Goal: Book appointment/travel/reservation

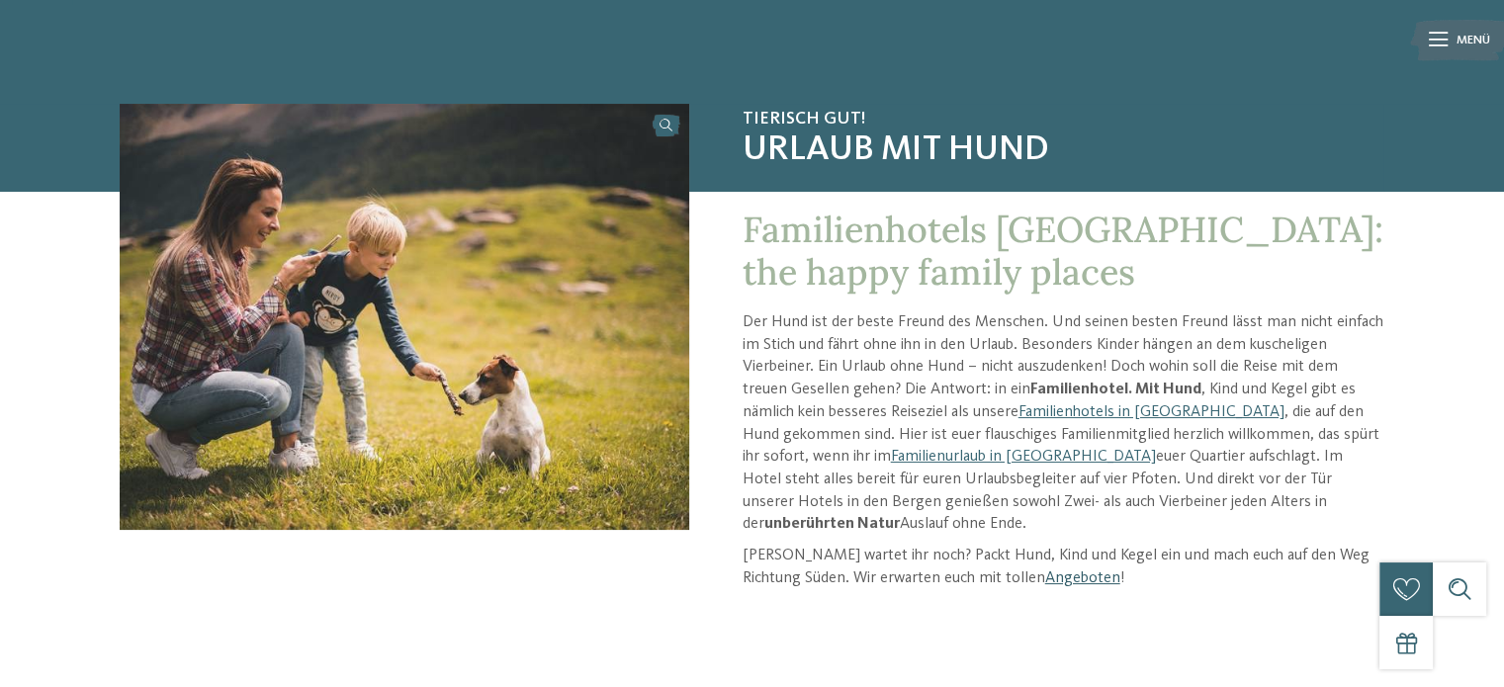
scroll to position [47, 0]
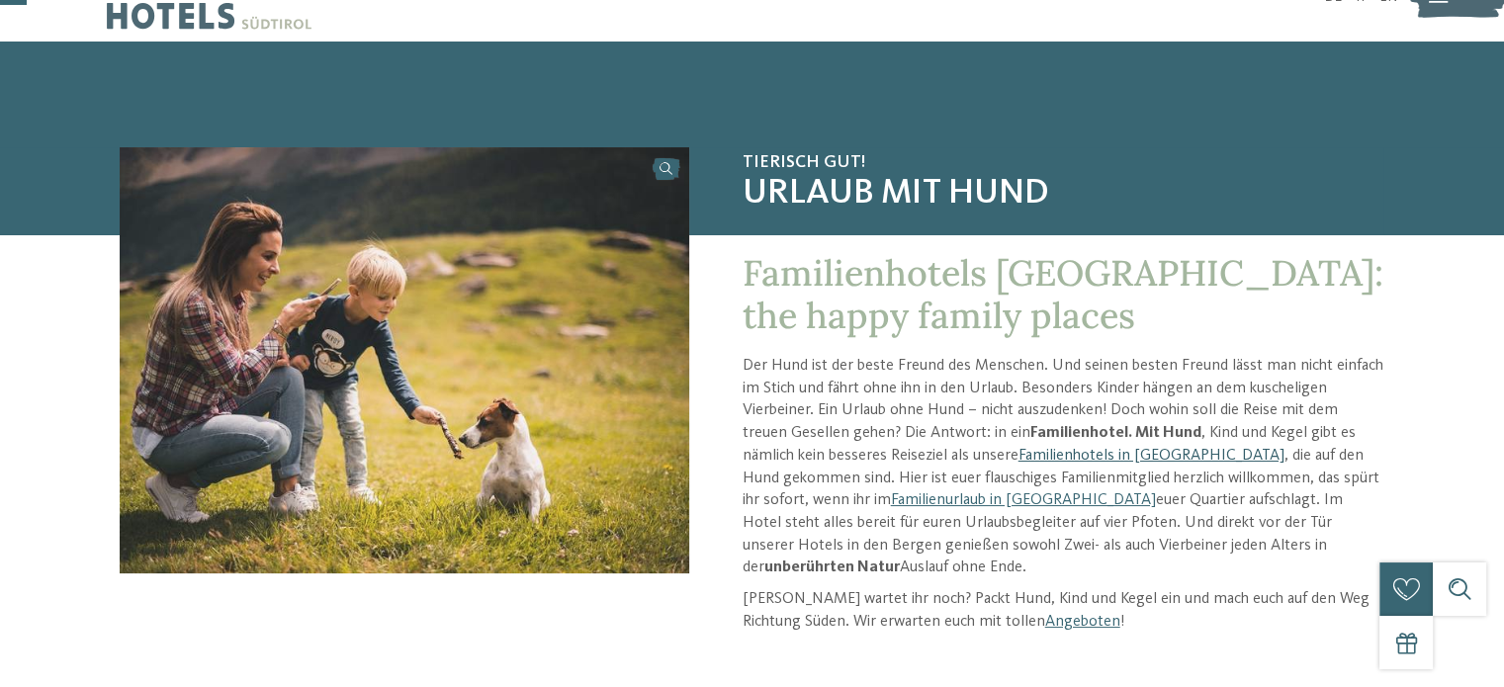
click at [1038, 458] on link "Familienhotels in [GEOGRAPHIC_DATA]" at bounding box center [1151, 456] width 266 height 16
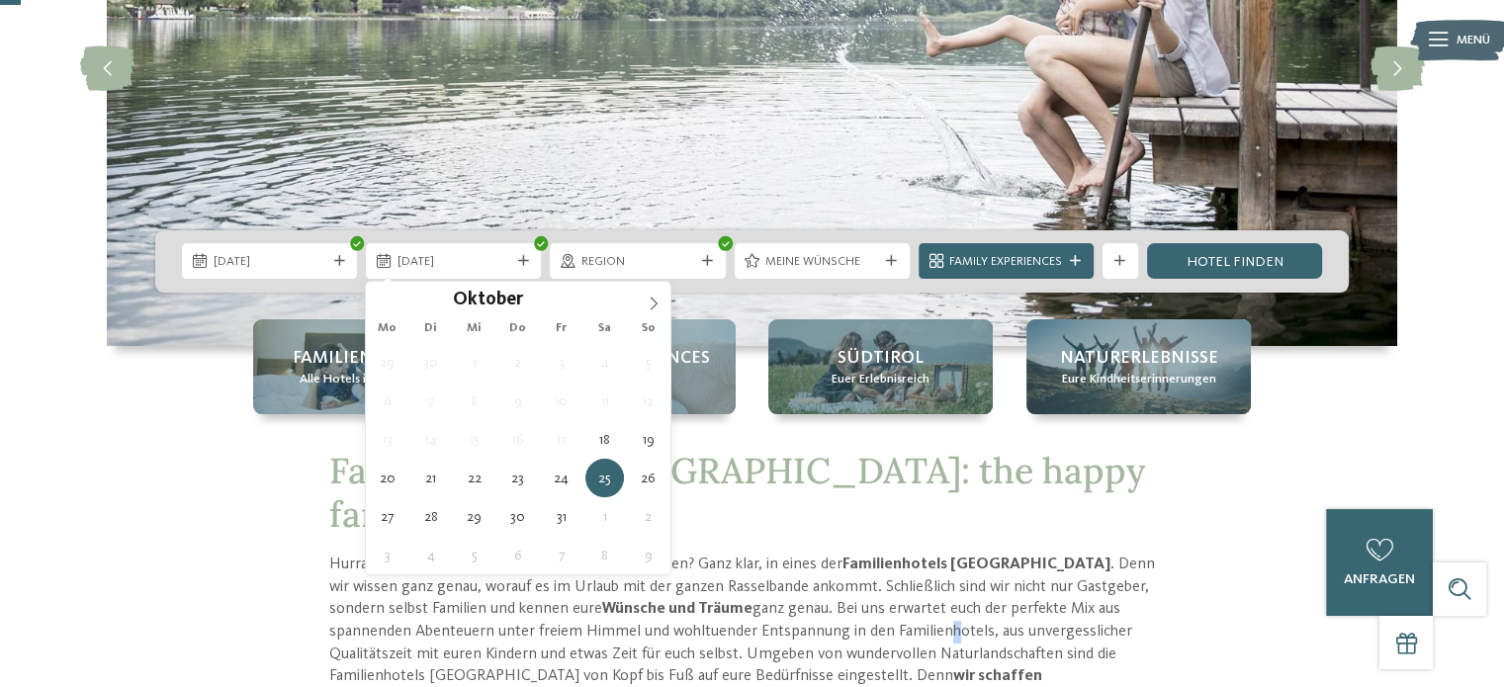
click at [859, 587] on p "Hurra, endlich Ferien! Doch wohin soll die Reise gehen? Ganz klar, in eines der…" at bounding box center [752, 632] width 846 height 157
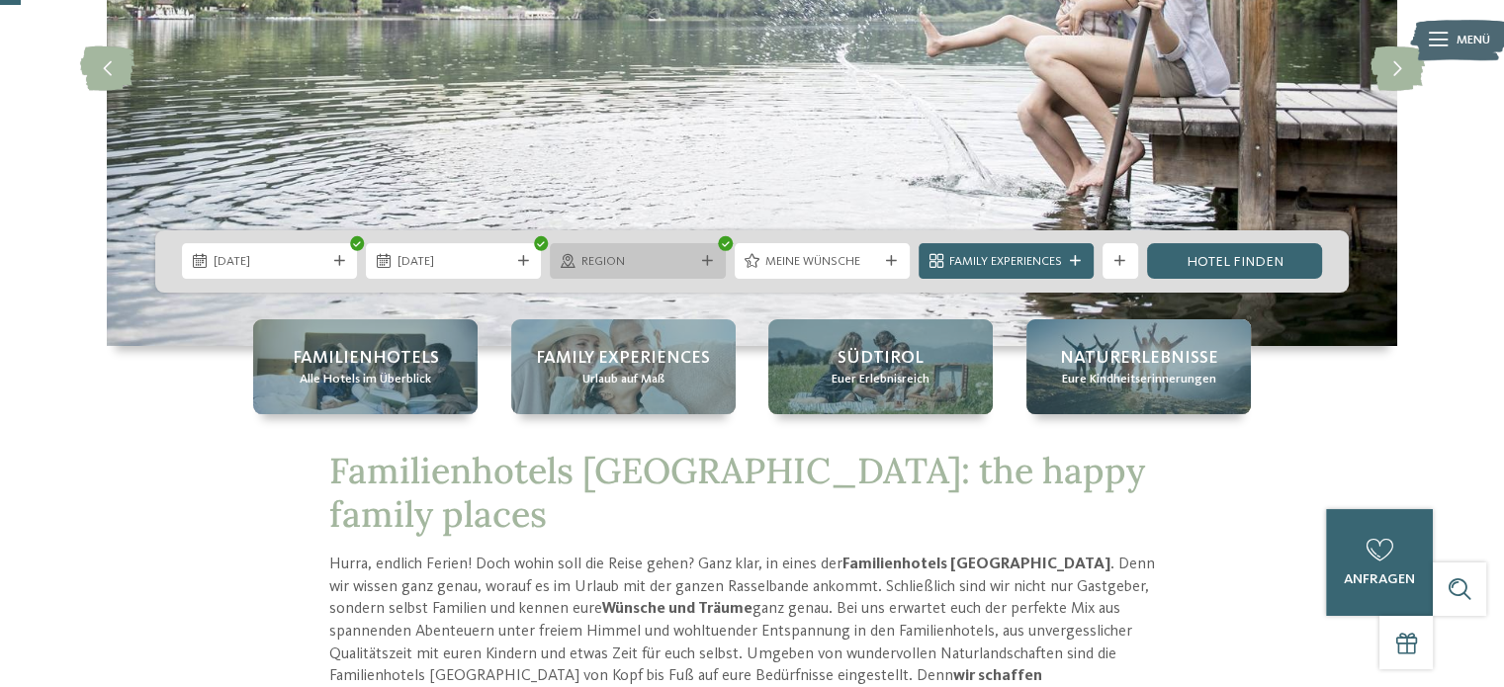
click at [638, 256] on span "Region" at bounding box center [637, 262] width 113 height 18
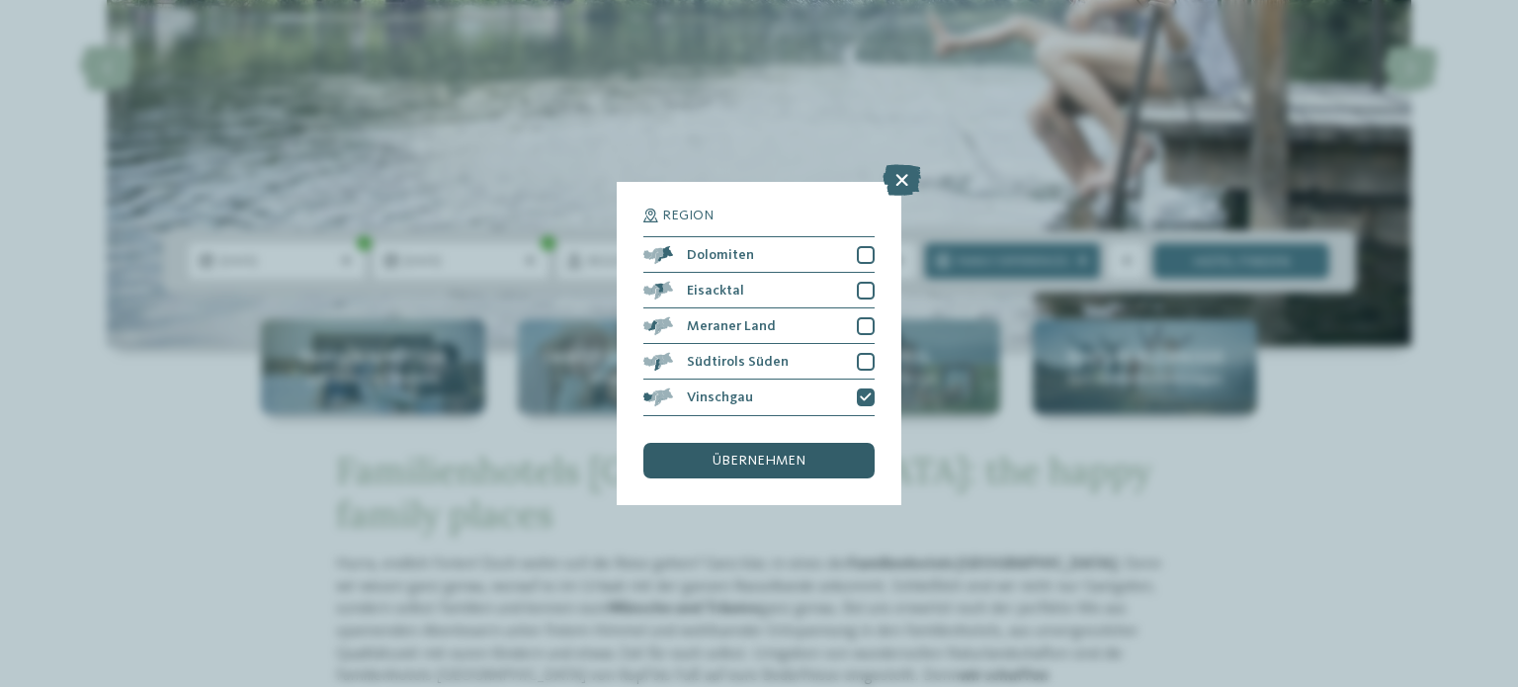
click at [777, 456] on span "übernehmen" at bounding box center [759, 461] width 93 height 14
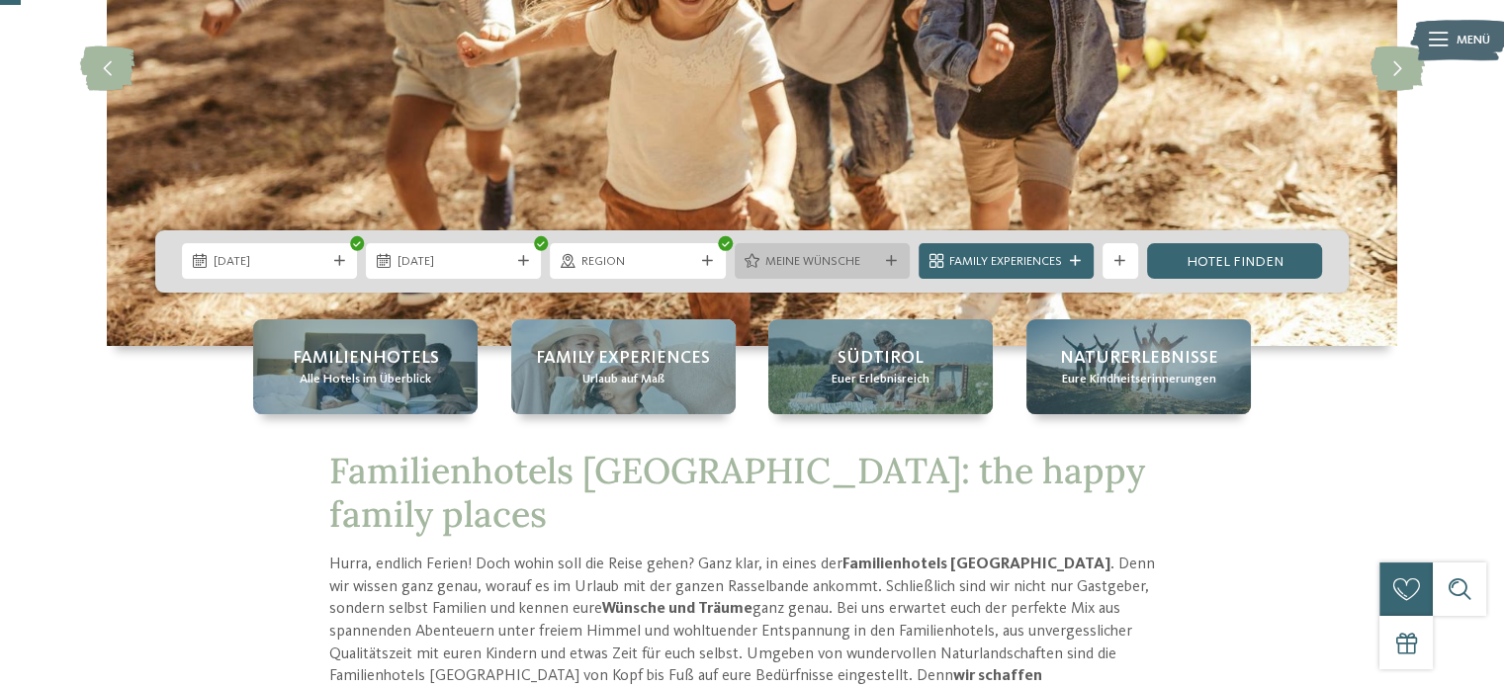
click at [878, 260] on div "Meine Wünsche" at bounding box center [822, 261] width 122 height 19
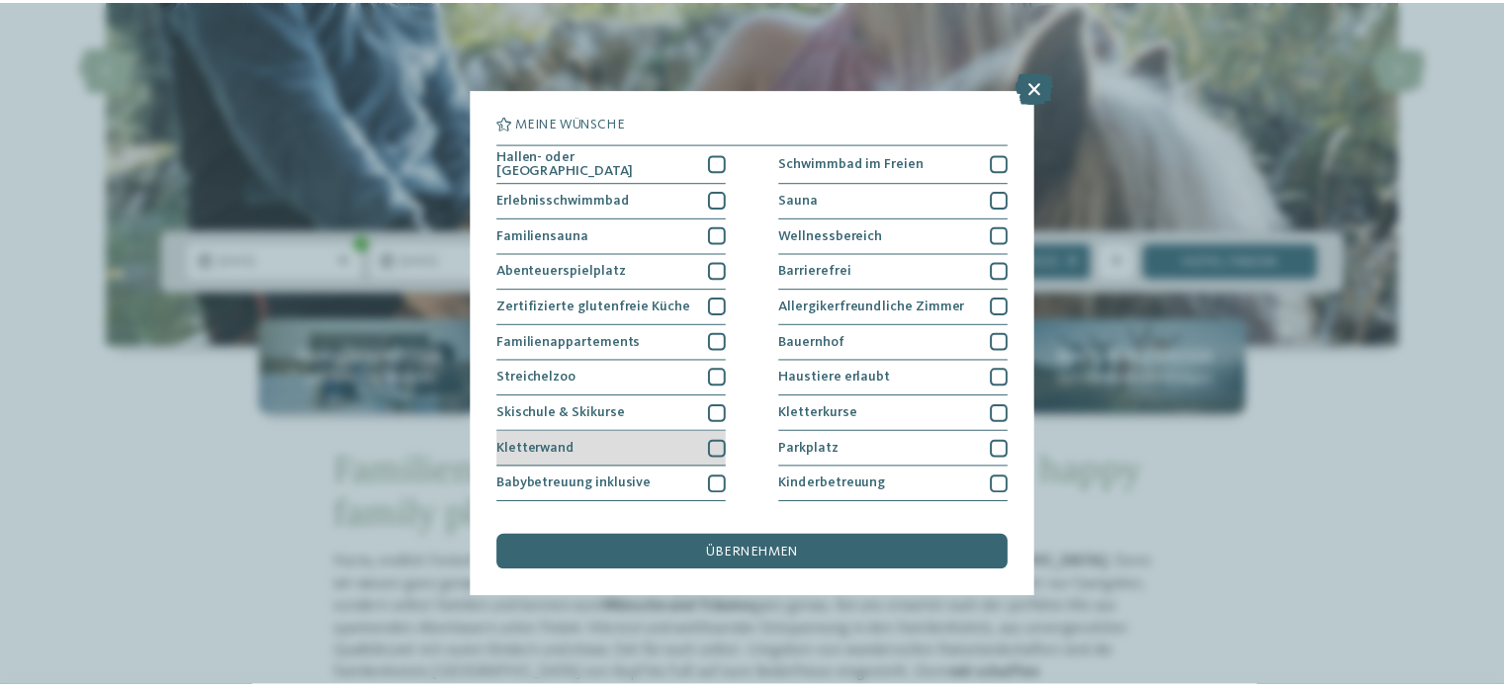
scroll to position [99, 0]
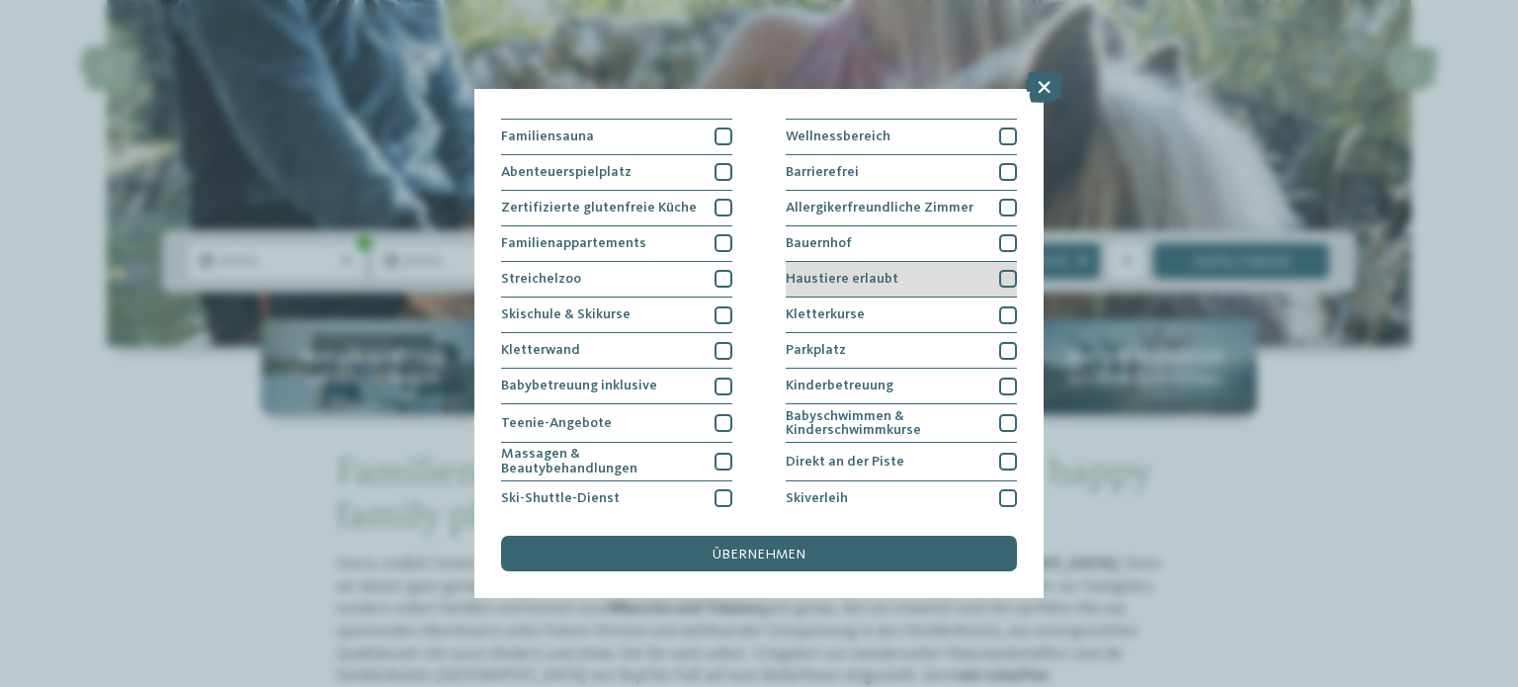
click at [999, 272] on div at bounding box center [1008, 279] width 18 height 18
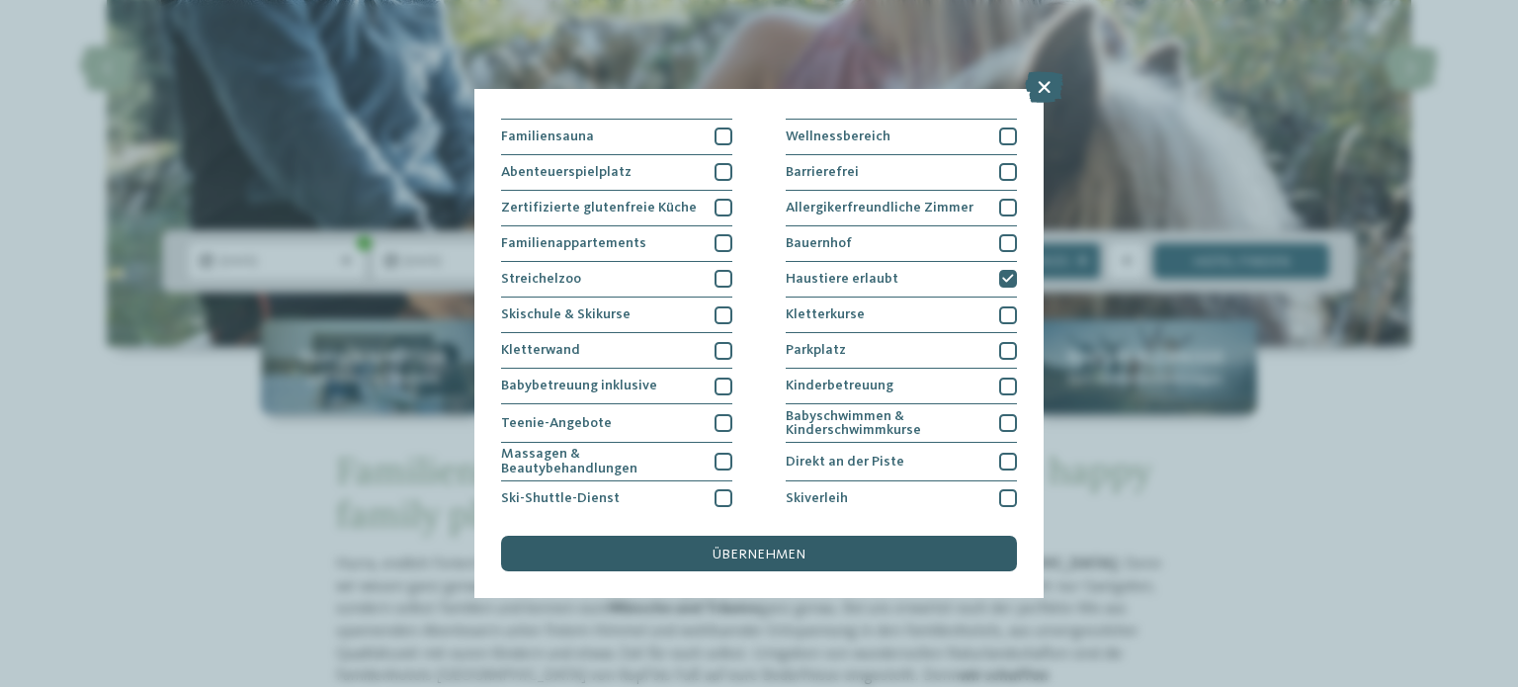
click at [906, 557] on div "übernehmen" at bounding box center [759, 554] width 516 height 36
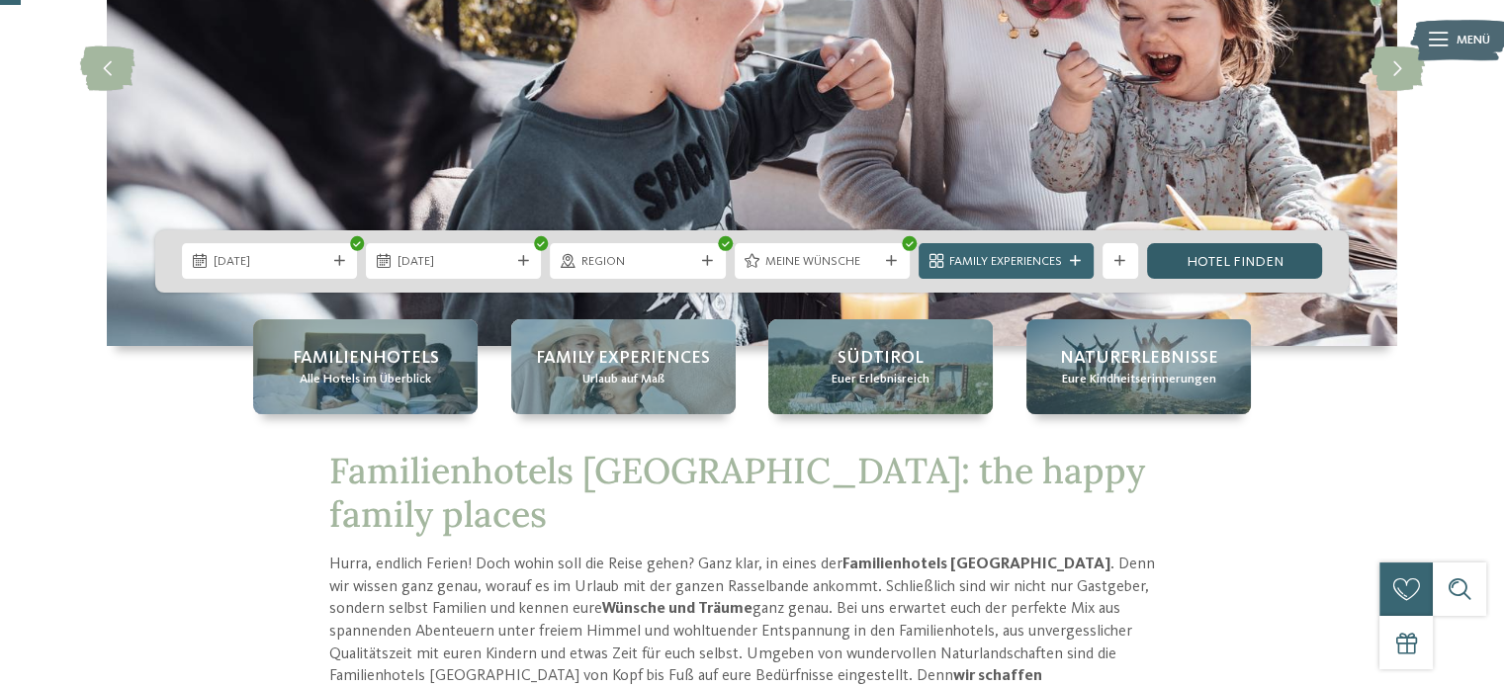
click at [1216, 264] on link "Hotel finden" at bounding box center [1234, 261] width 175 height 36
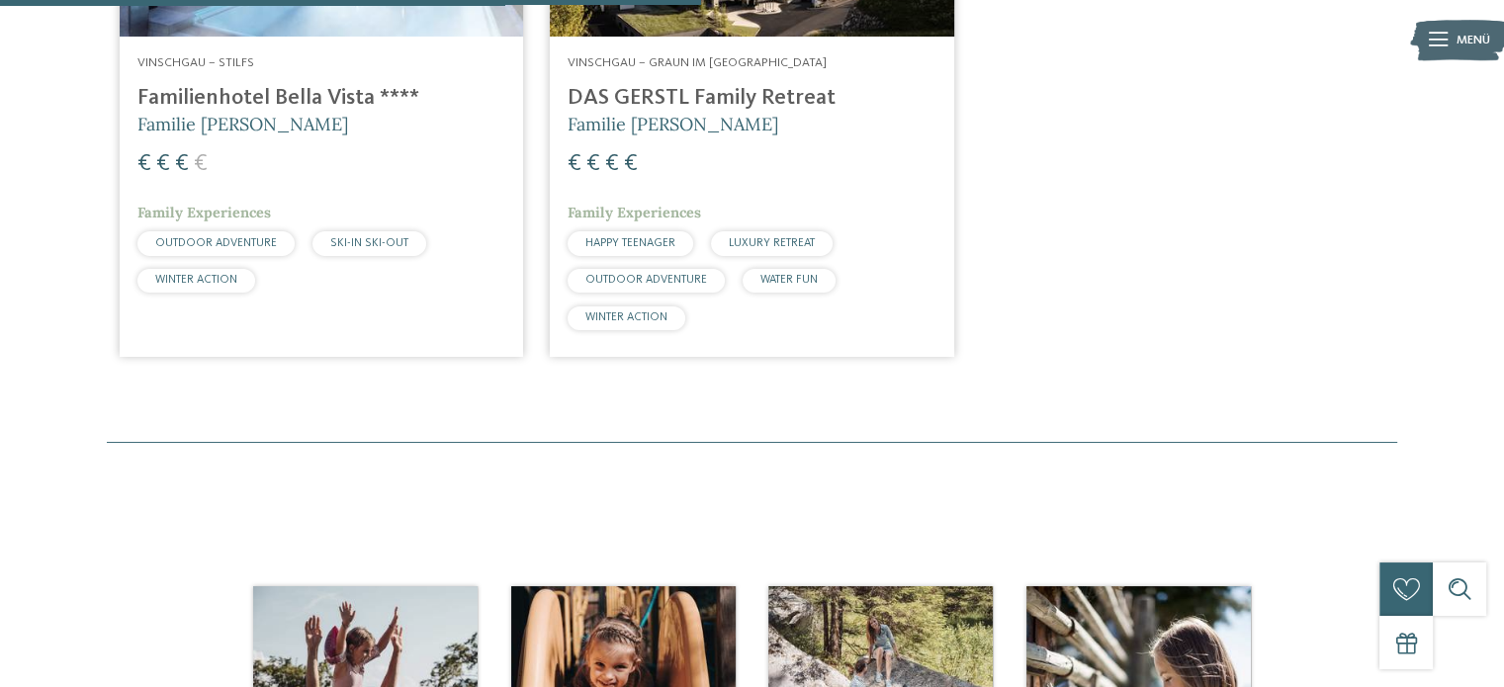
scroll to position [671, 0]
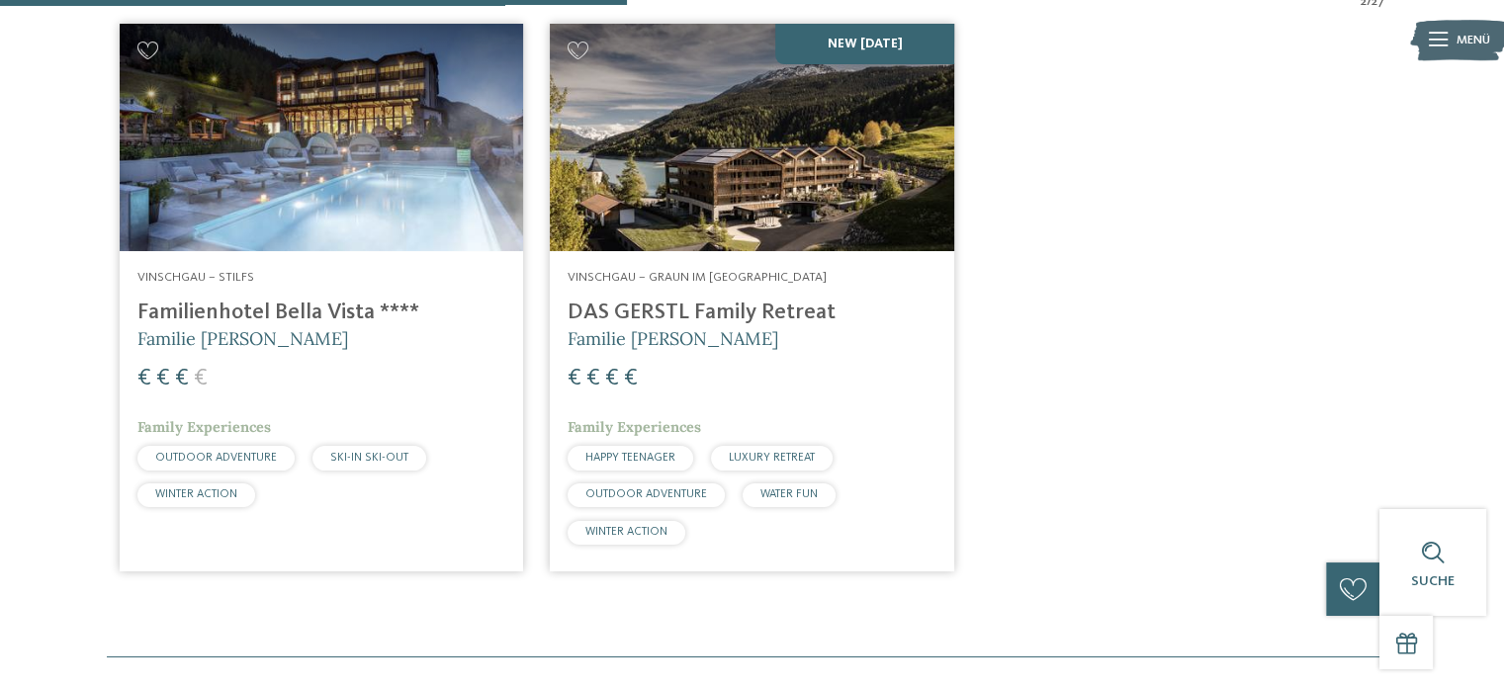
click at [306, 111] on img at bounding box center [321, 137] width 403 height 227
click at [247, 310] on h4 "Familienhotel Bella Vista ****" at bounding box center [321, 313] width 368 height 27
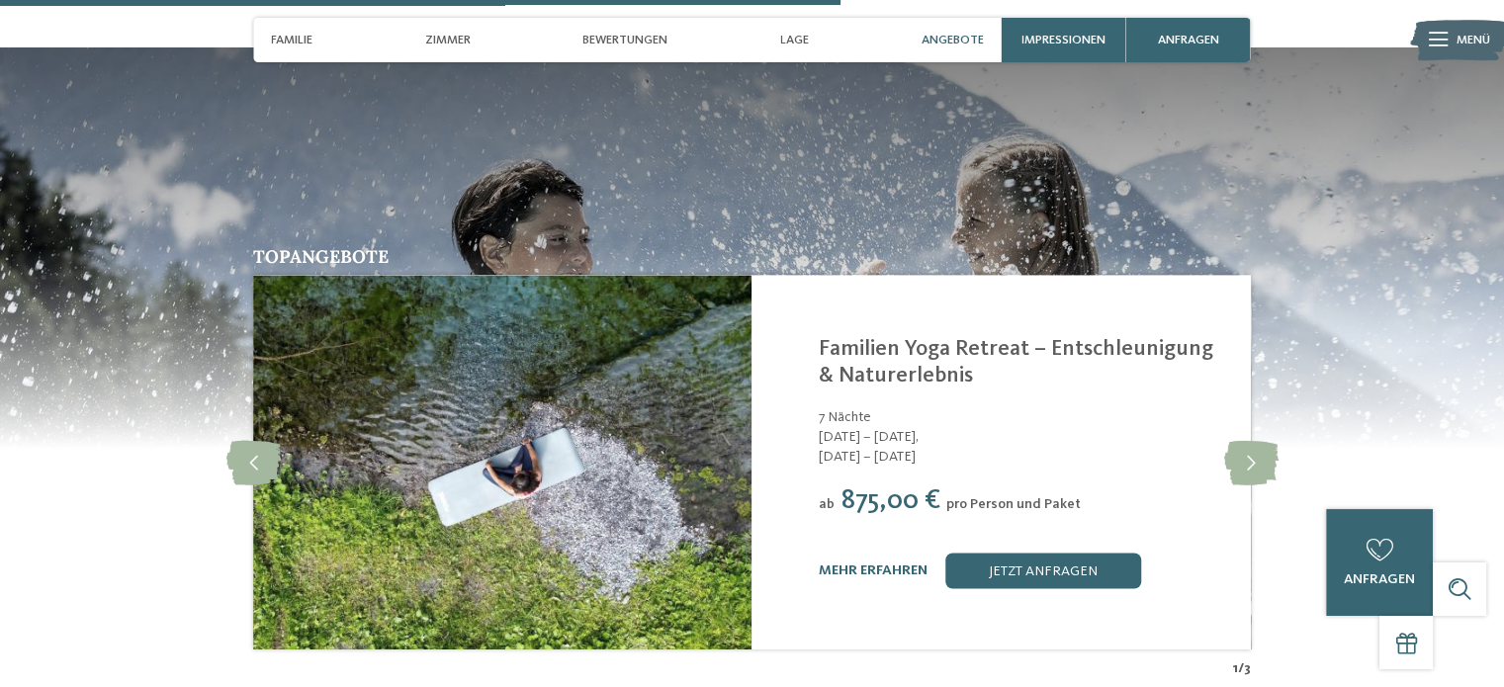
scroll to position [3163, 0]
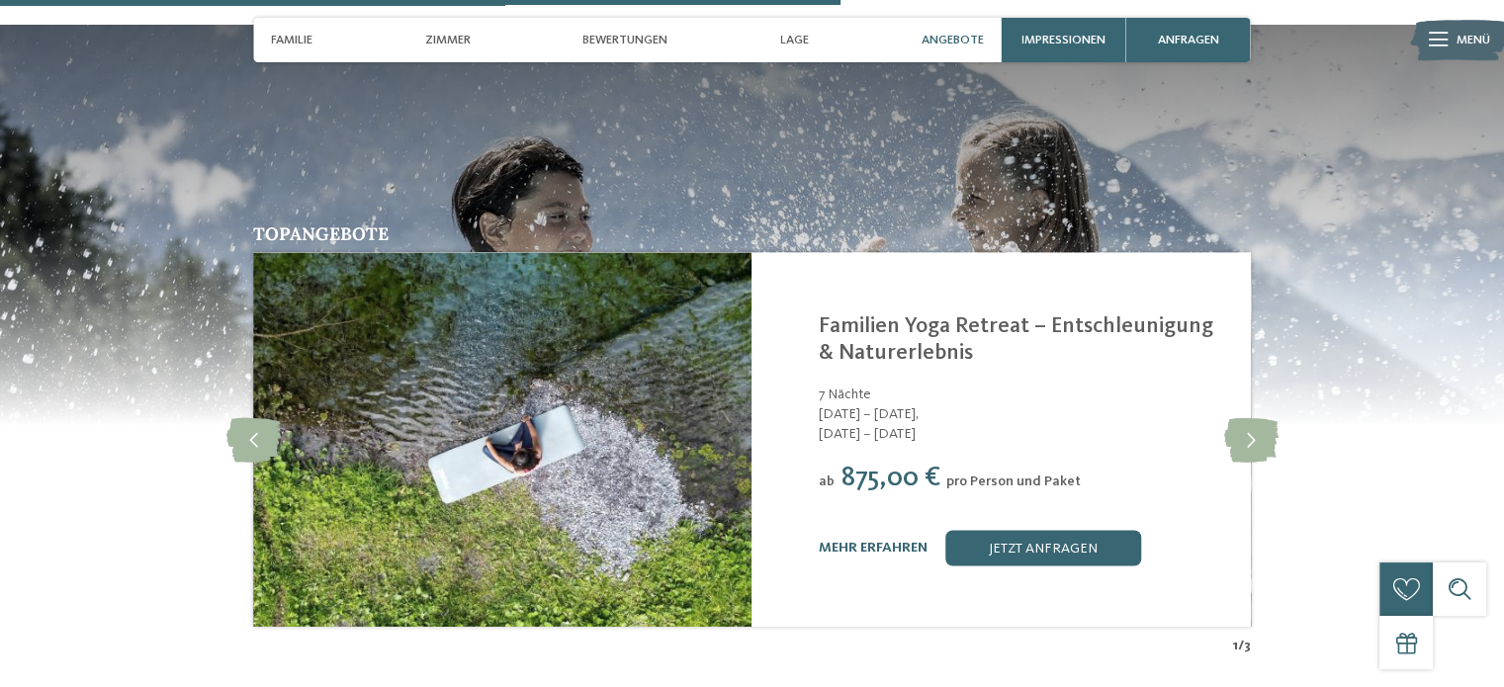
click at [878, 489] on span "875,00 €" at bounding box center [890, 478] width 99 height 27
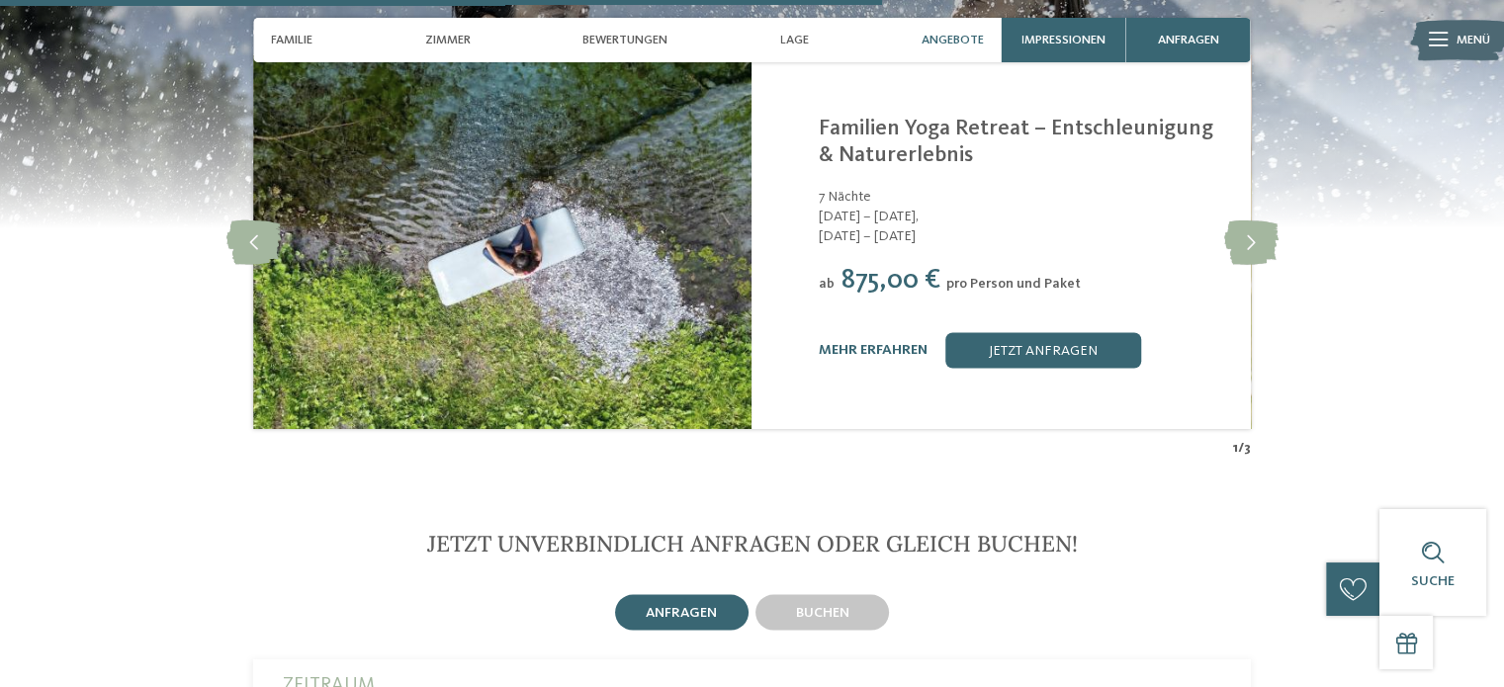
scroll to position [3262, 0]
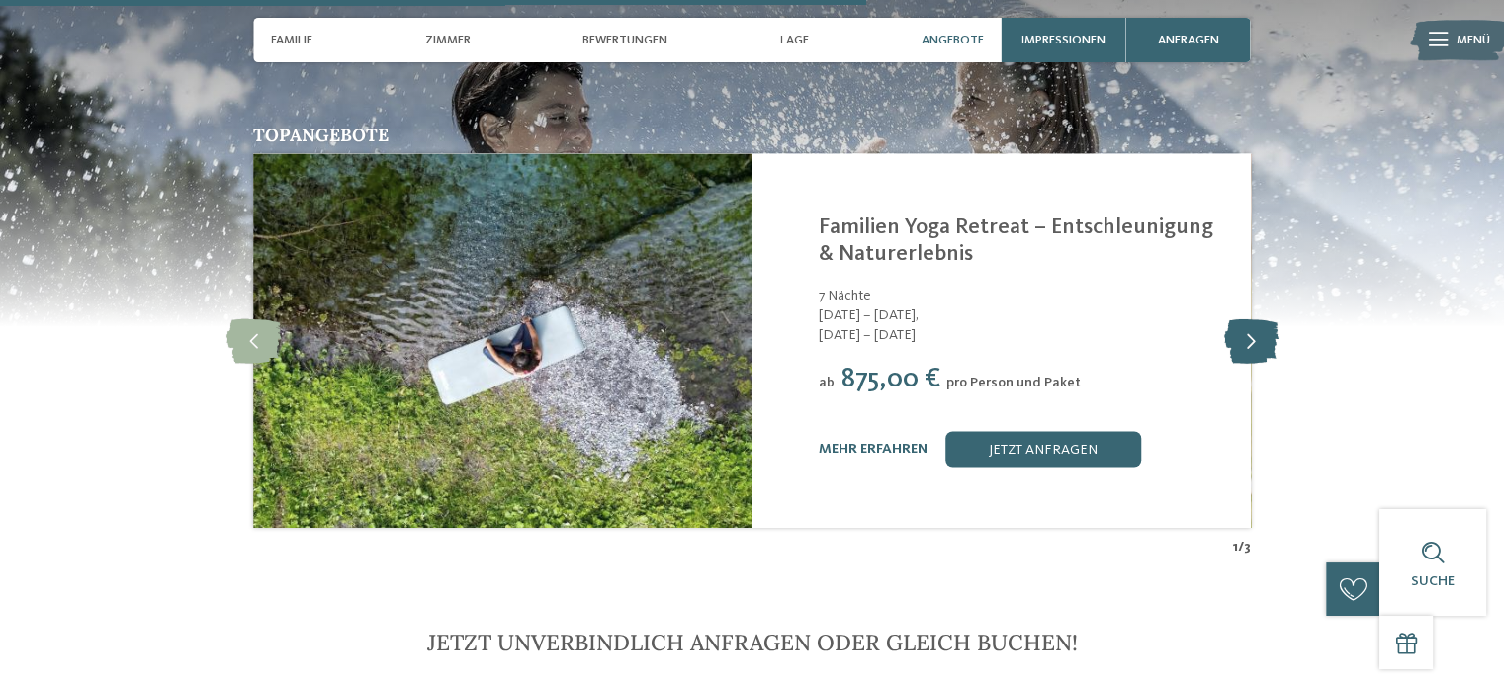
click at [1242, 333] on icon at bounding box center [1250, 340] width 54 height 44
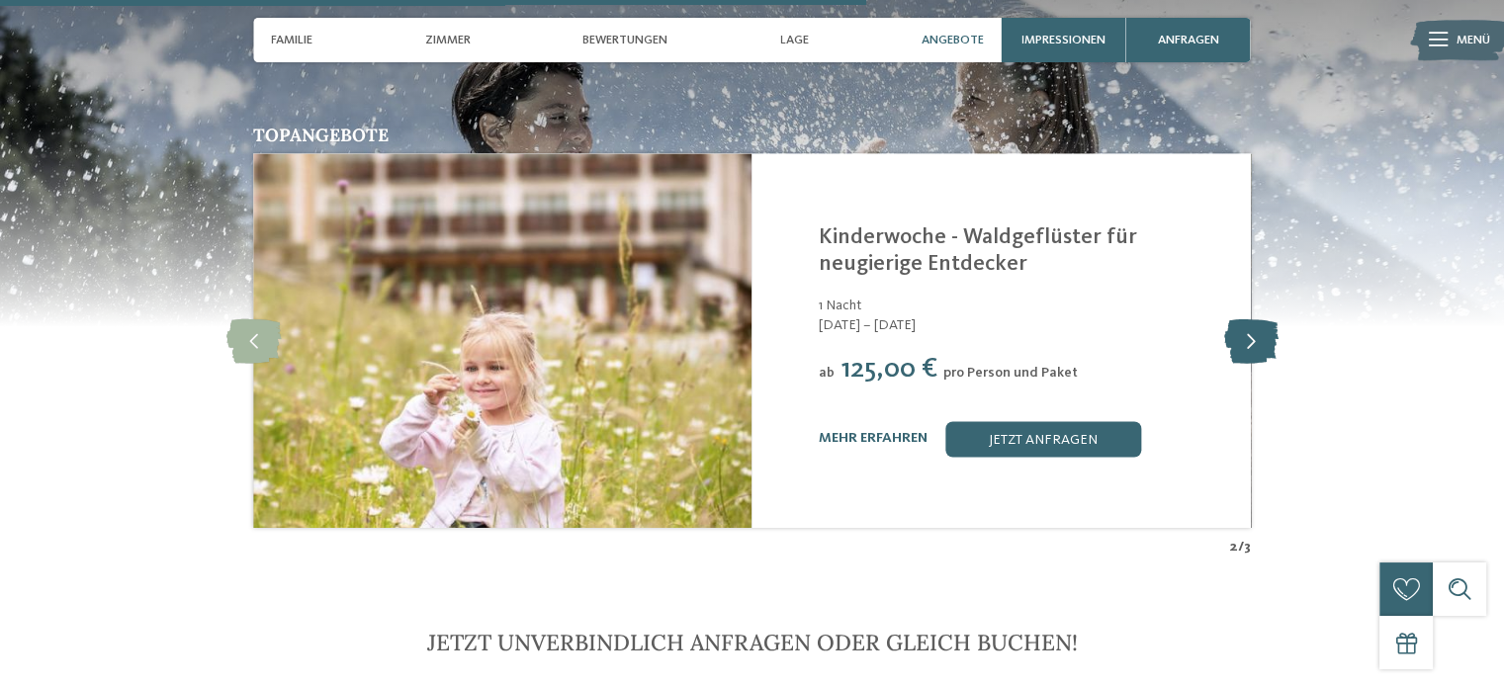
click at [1242, 333] on icon at bounding box center [1250, 340] width 54 height 44
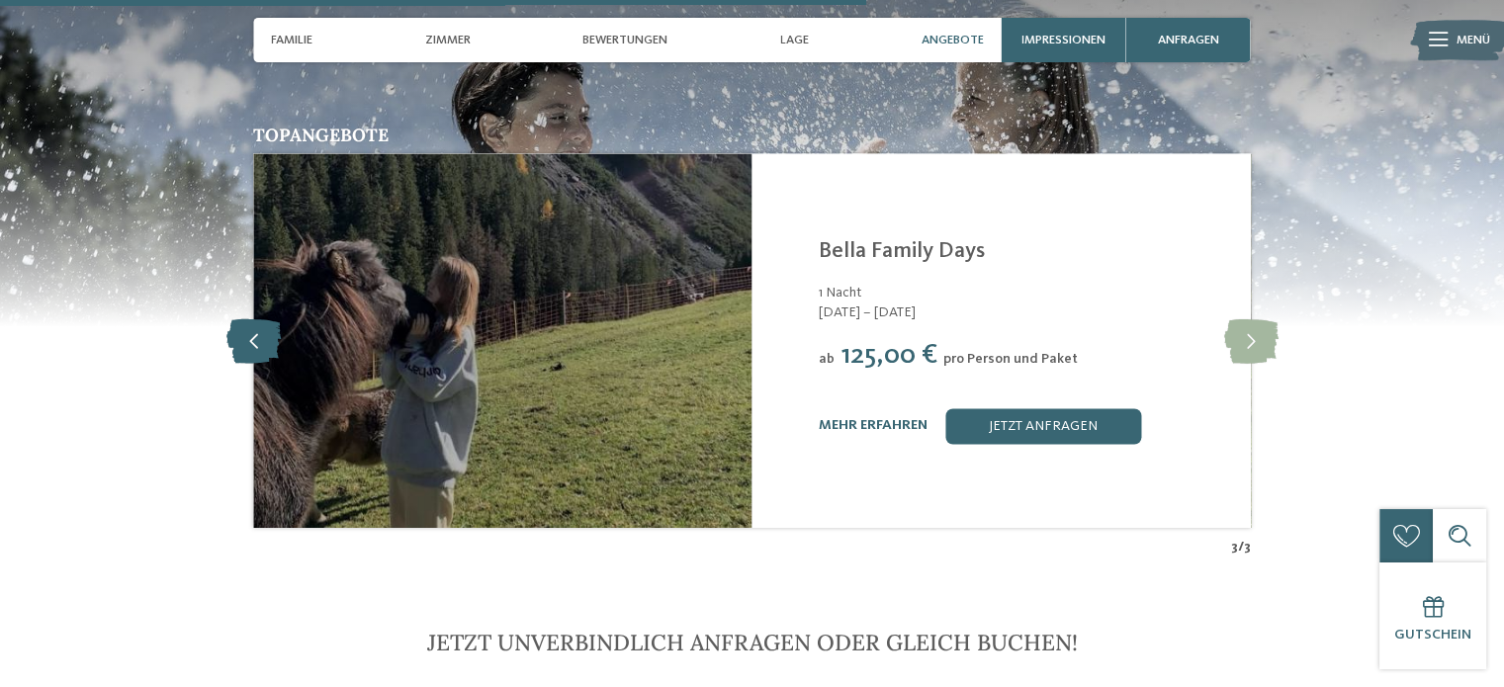
click at [251, 336] on icon at bounding box center [253, 340] width 54 height 44
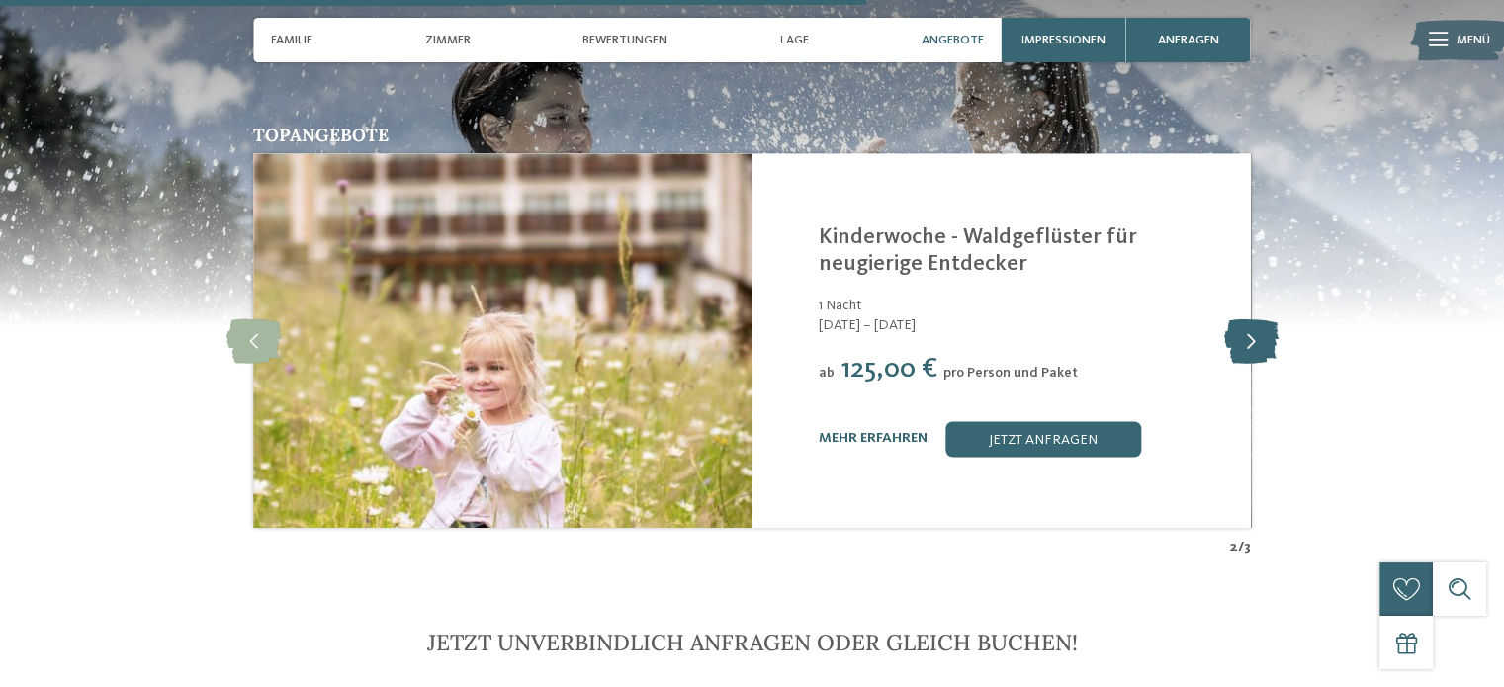
click at [1261, 343] on icon at bounding box center [1250, 340] width 54 height 44
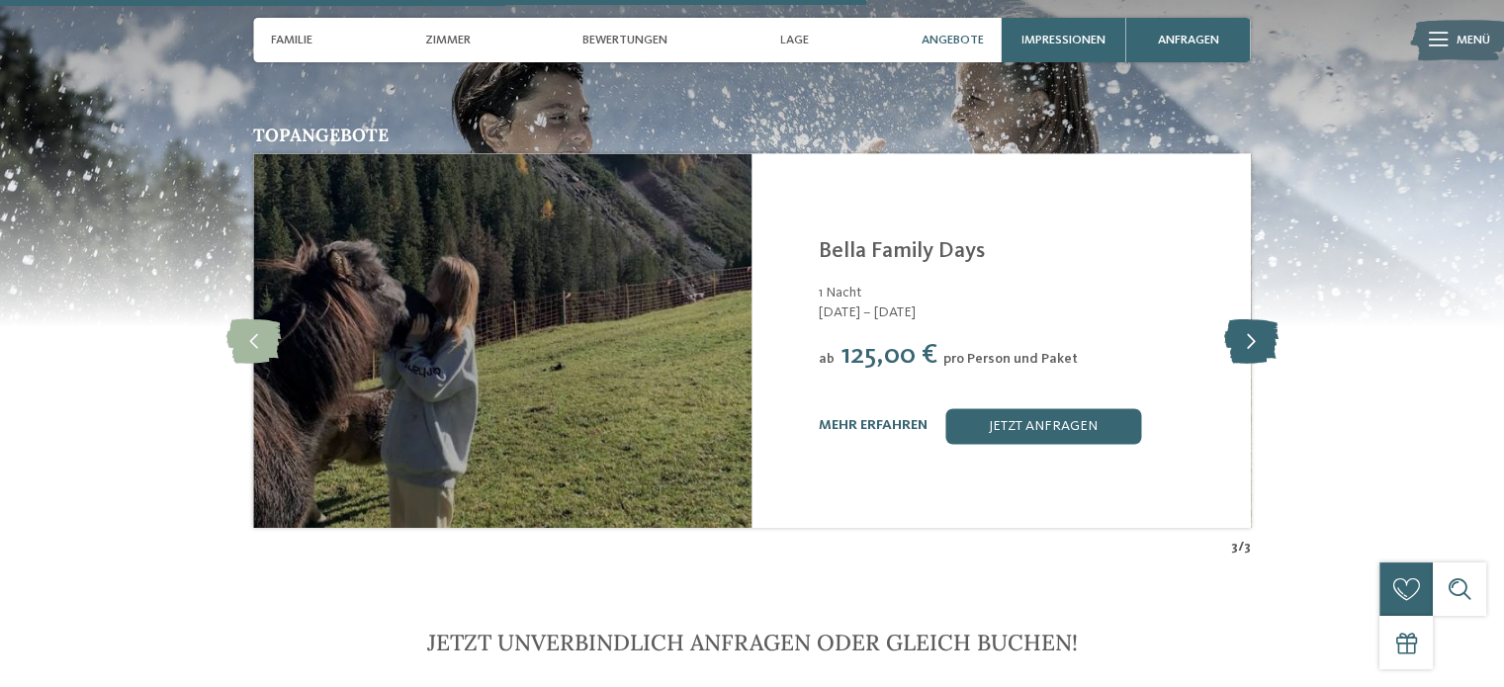
click at [1261, 343] on icon at bounding box center [1250, 340] width 54 height 44
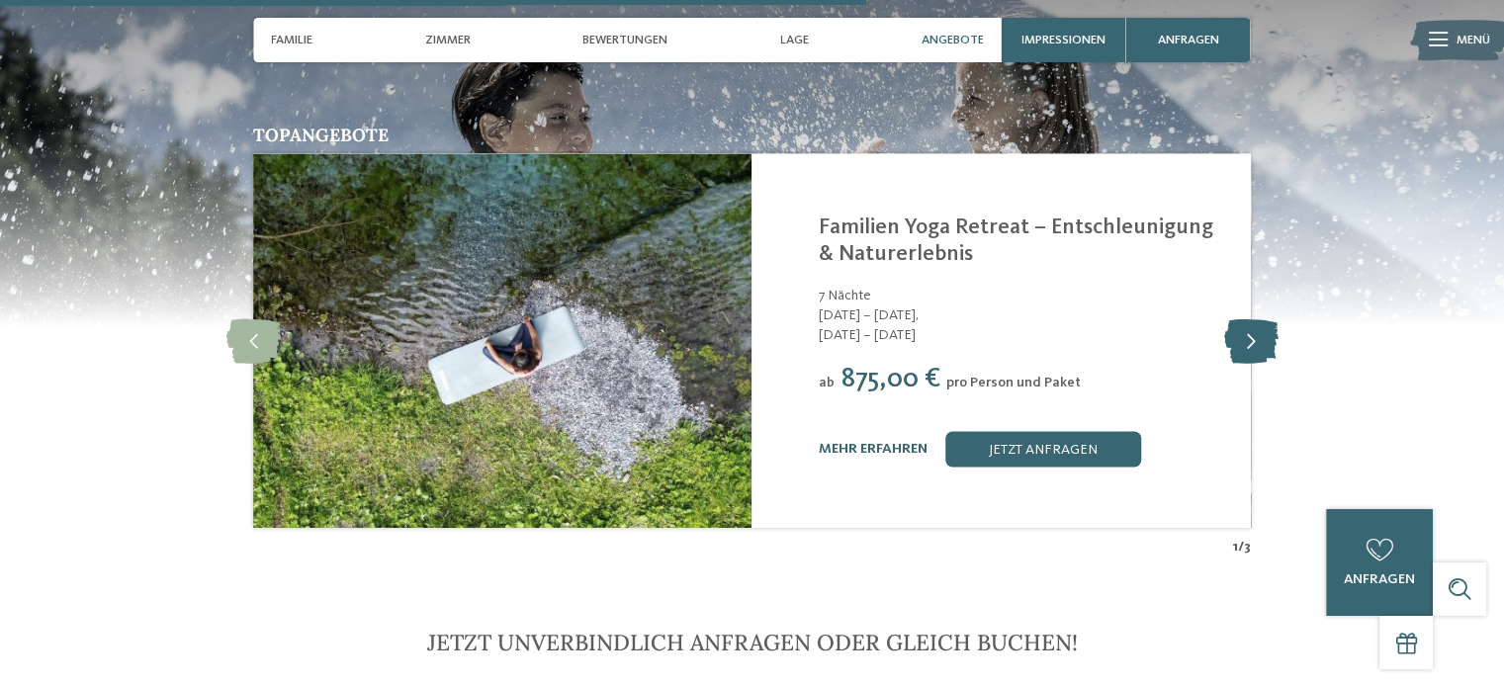
click at [1261, 343] on icon at bounding box center [1250, 340] width 54 height 44
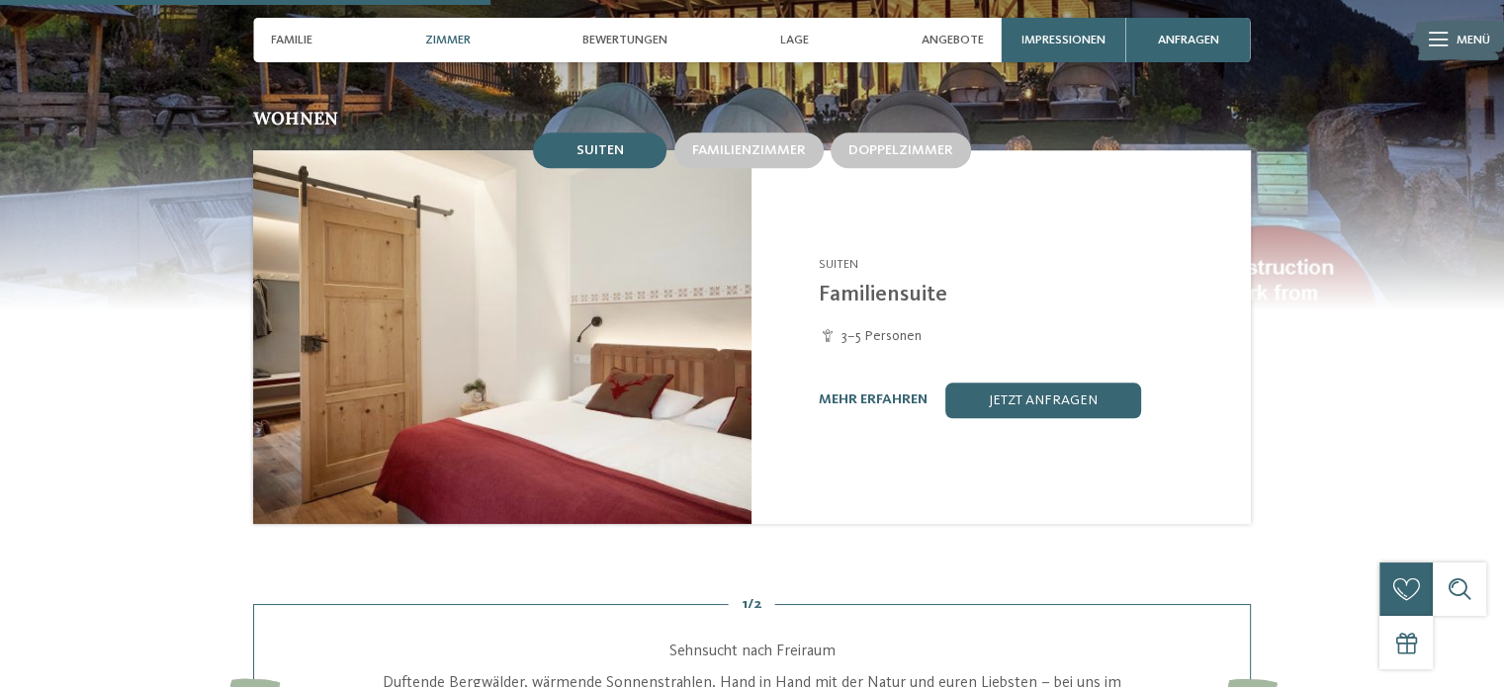
scroll to position [1779, 0]
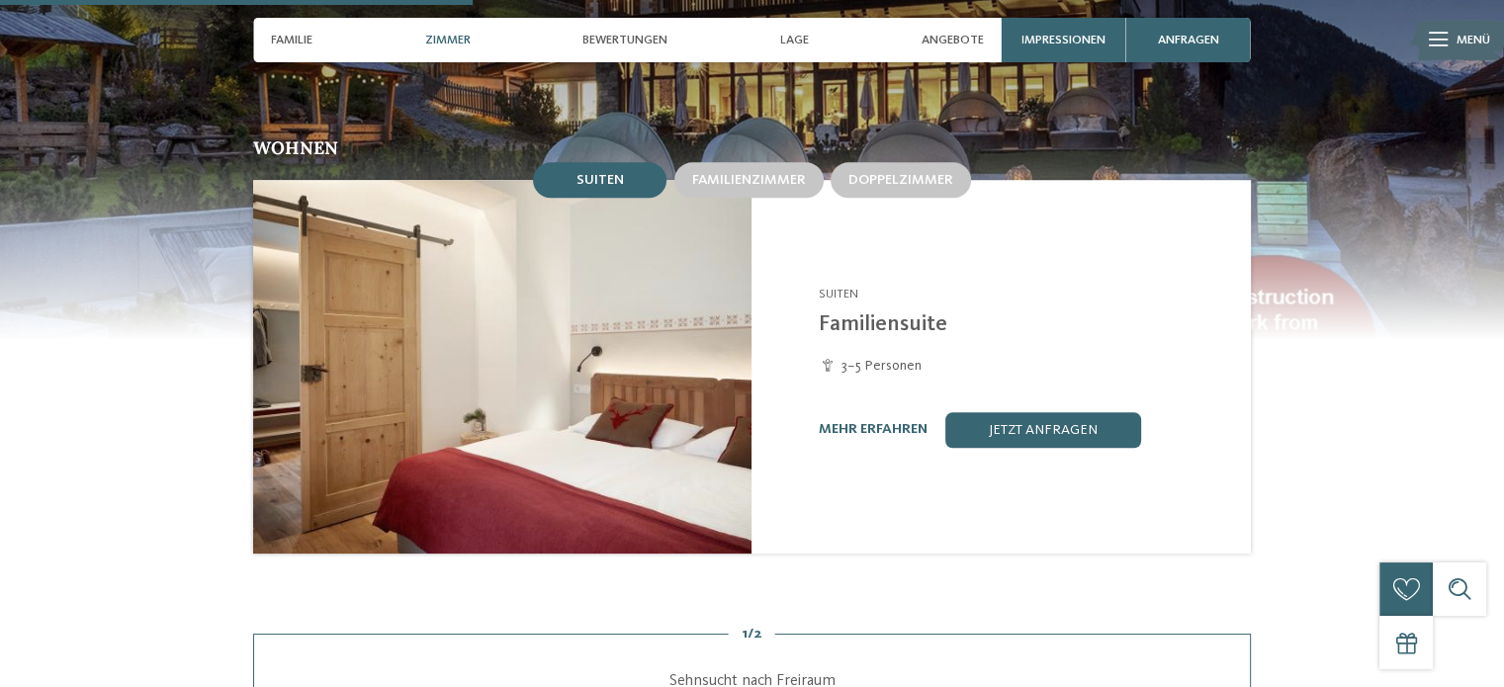
click at [706, 393] on img at bounding box center [502, 367] width 498 height 374
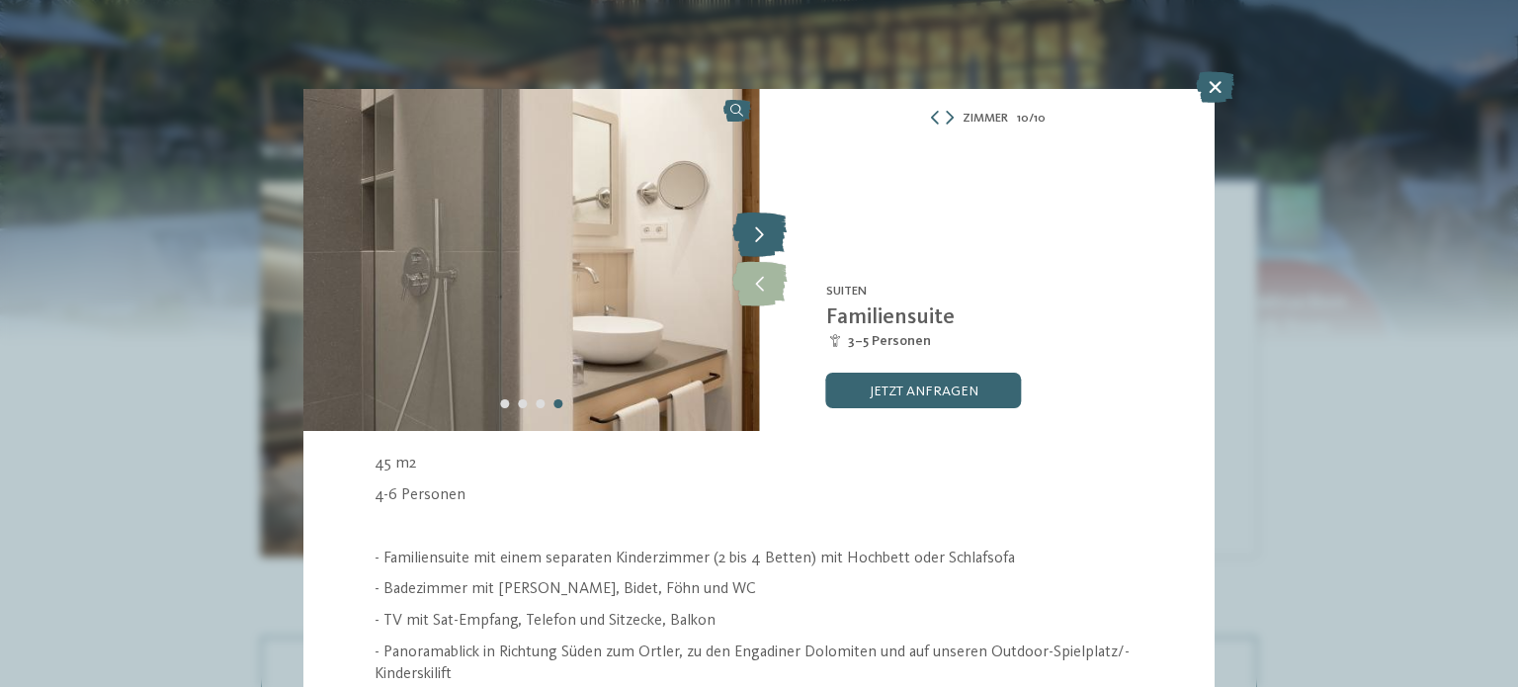
click at [758, 240] on icon at bounding box center [760, 236] width 54 height 44
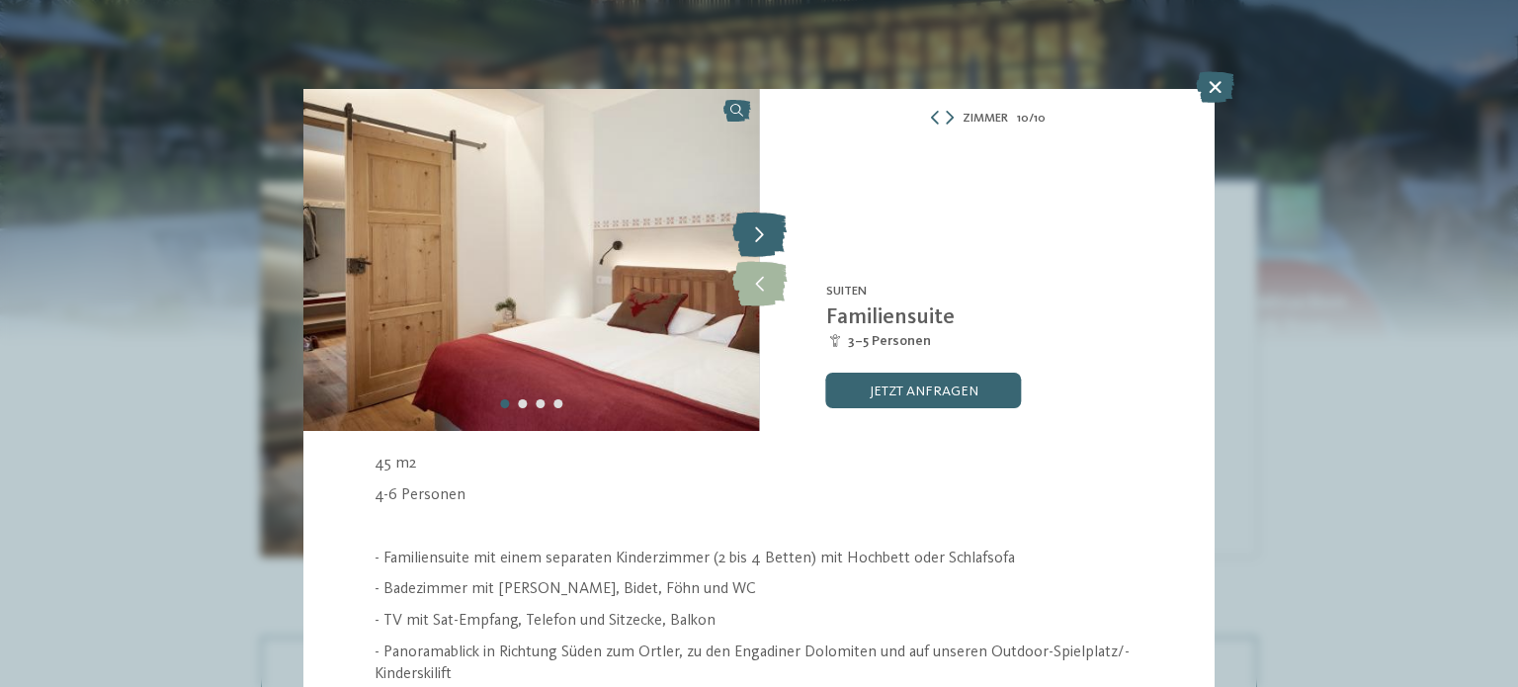
click at [758, 240] on icon at bounding box center [760, 236] width 54 height 44
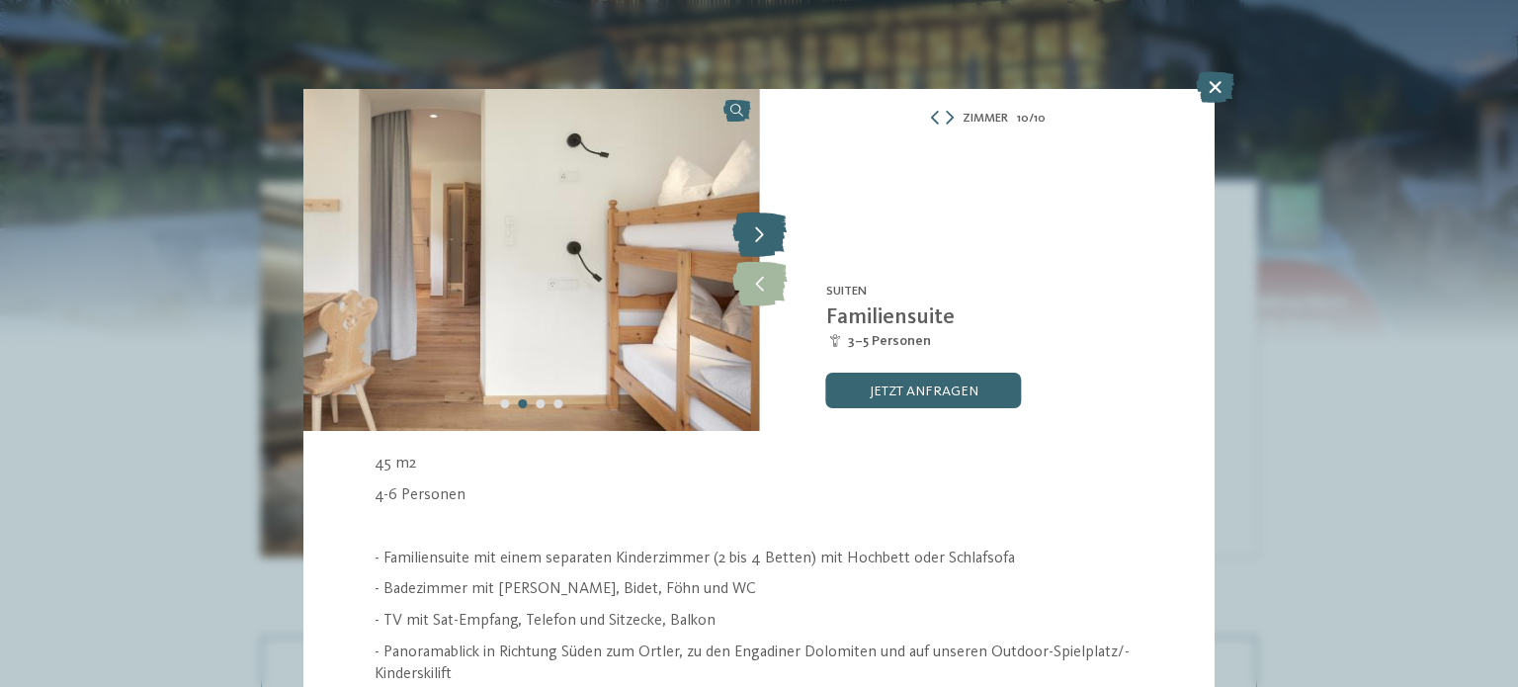
click at [758, 240] on icon at bounding box center [760, 236] width 54 height 44
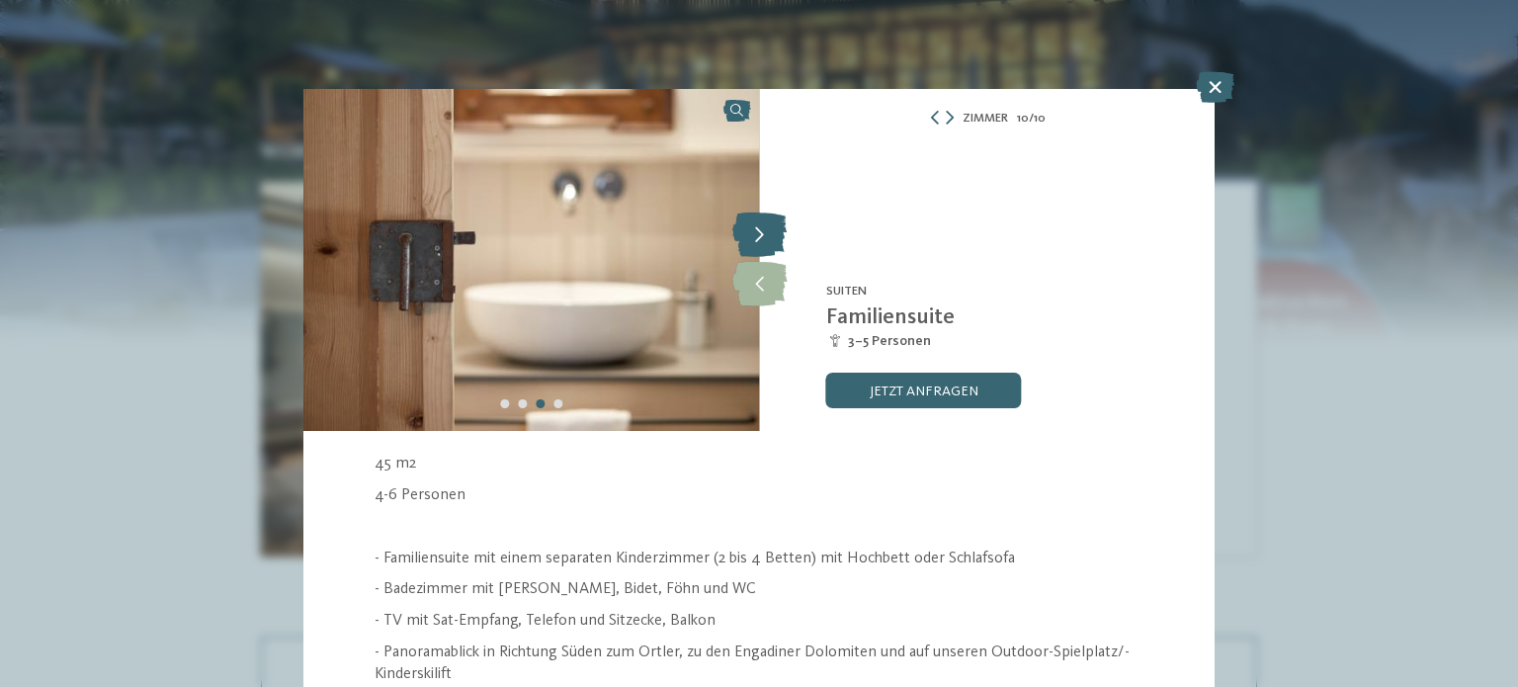
click at [758, 240] on icon at bounding box center [760, 236] width 54 height 44
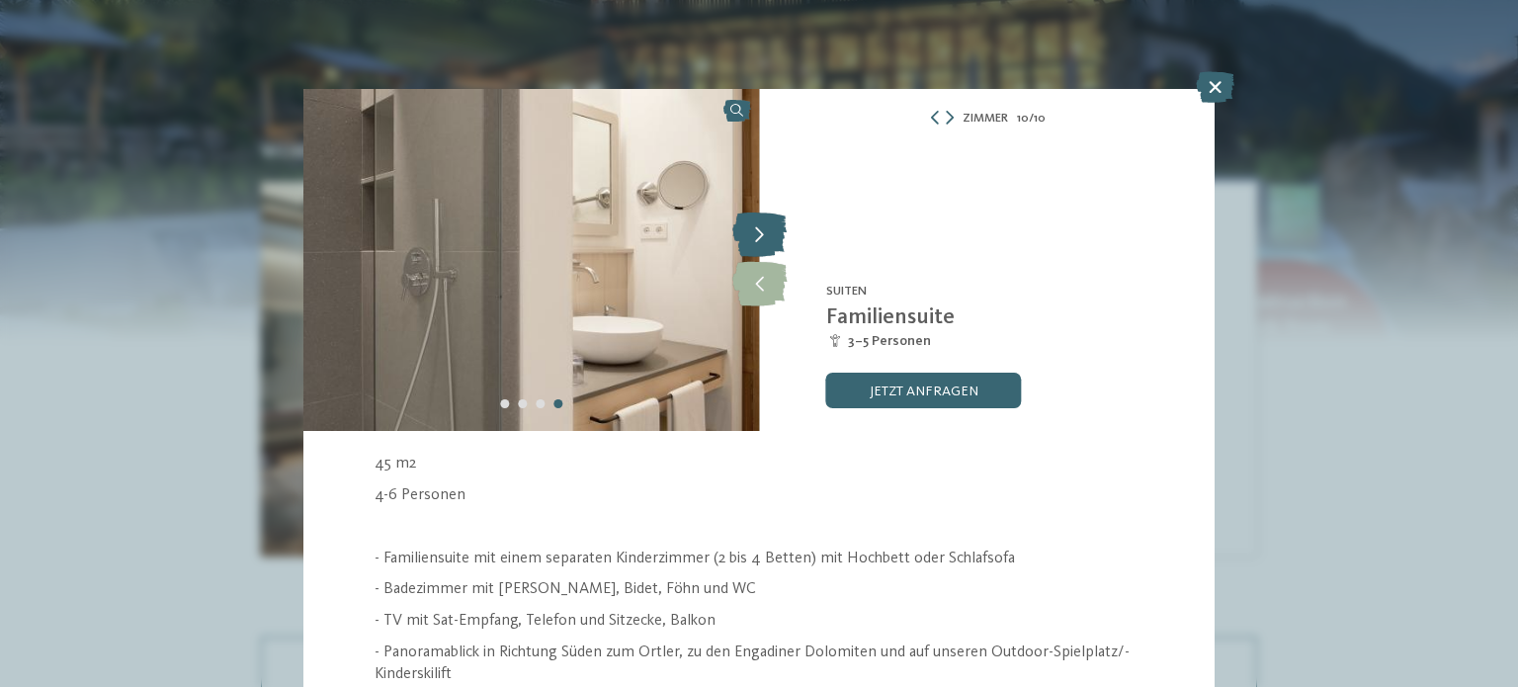
click at [758, 240] on icon at bounding box center [760, 236] width 54 height 44
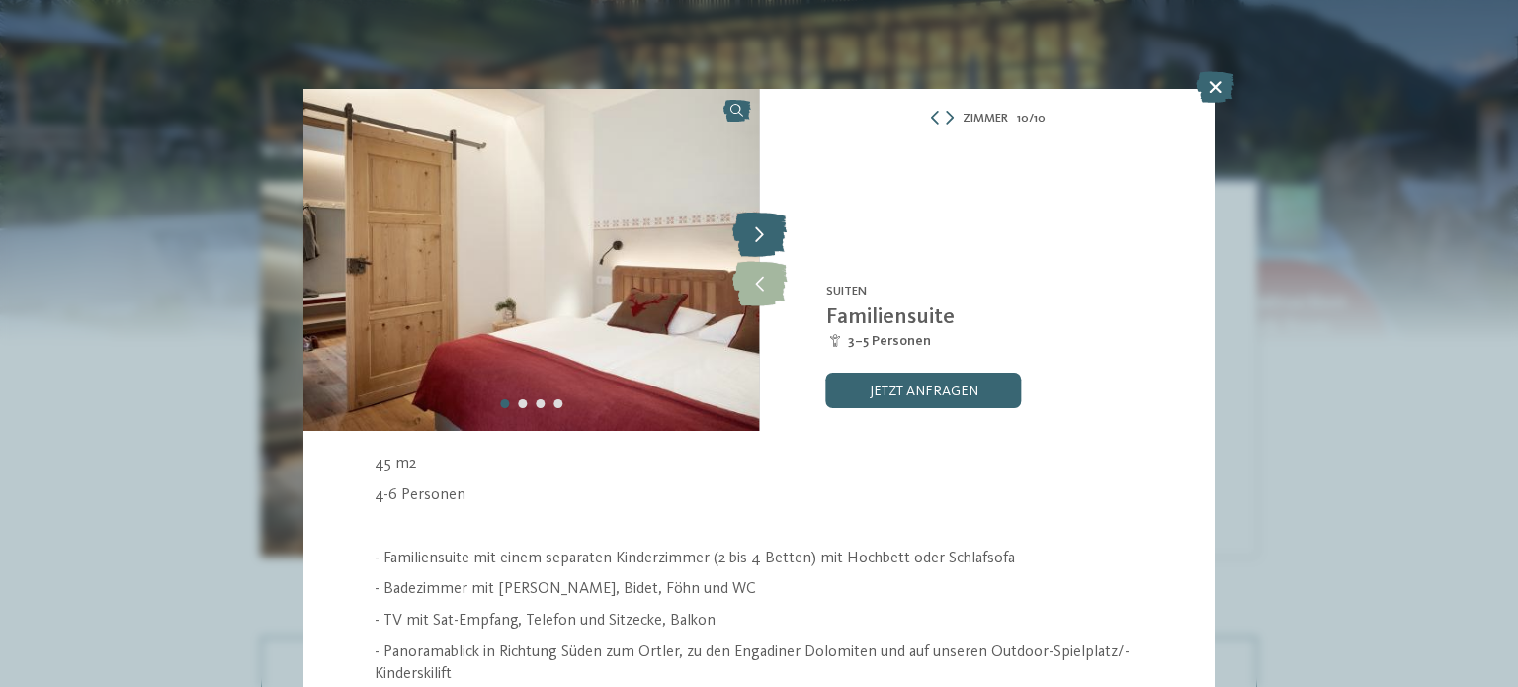
click at [758, 240] on icon at bounding box center [760, 236] width 54 height 44
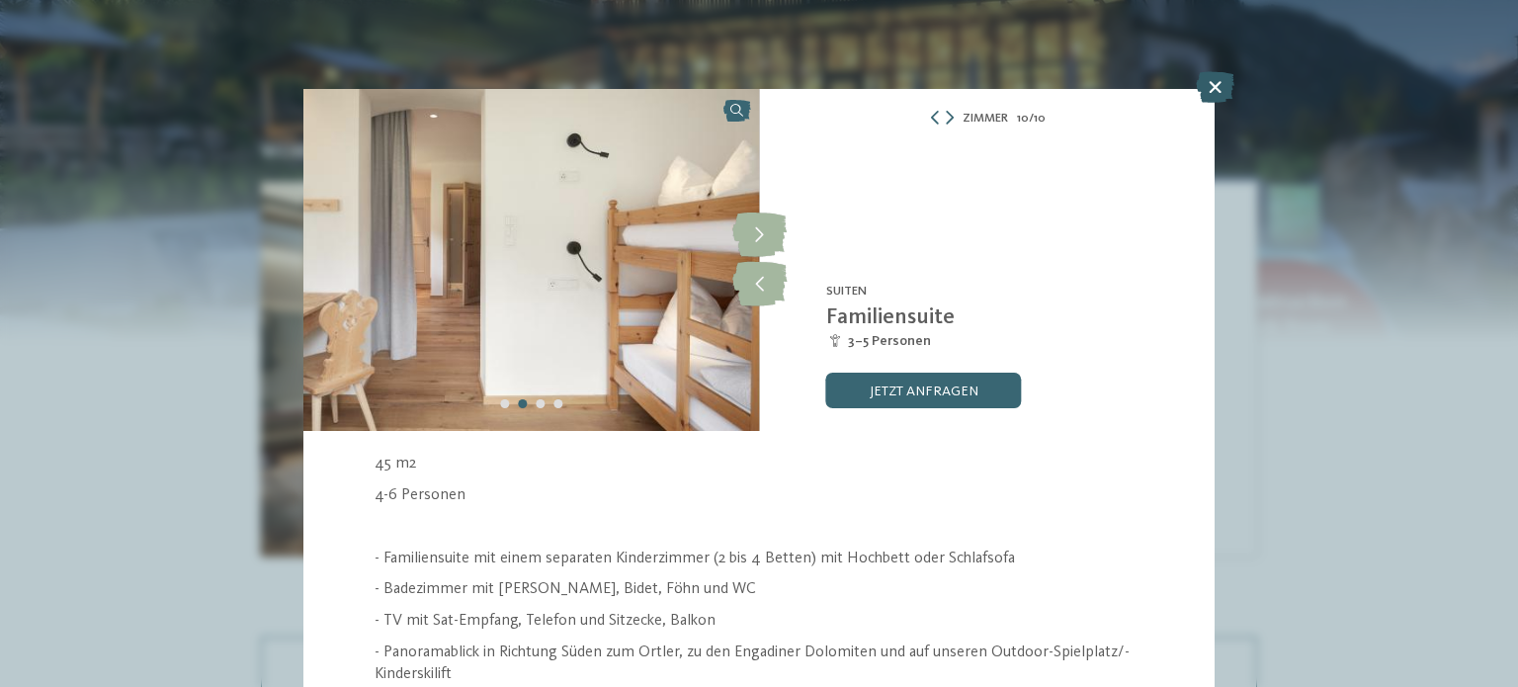
click at [1222, 86] on icon at bounding box center [1215, 87] width 39 height 32
